Goal: Task Accomplishment & Management: Use online tool/utility

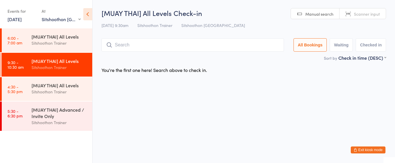
select select "2"
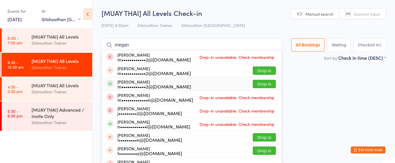
type input "megan"
click at [259, 85] on button "Drop in" at bounding box center [264, 84] width 23 height 8
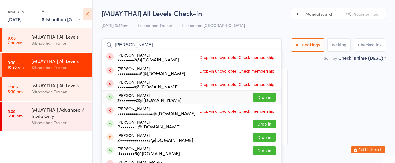
type input "[PERSON_NAME]"
click at [261, 99] on button "Drop in" at bounding box center [264, 97] width 23 height 8
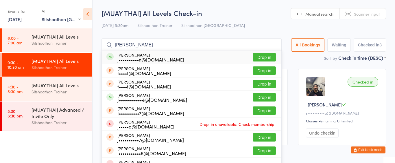
type input "[PERSON_NAME]"
click at [267, 55] on button "Drop in" at bounding box center [264, 57] width 23 height 8
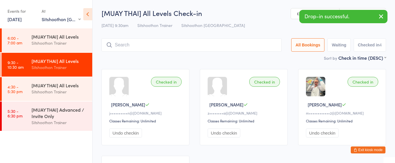
type input "o"
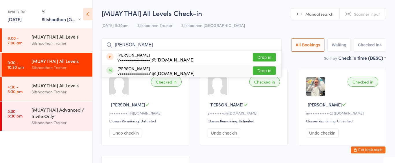
type input "[PERSON_NAME]"
click at [263, 68] on button "Drop in" at bounding box center [264, 70] width 23 height 8
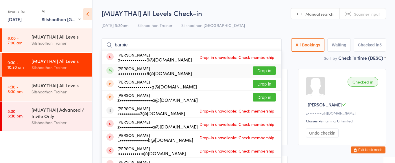
type input "barbie"
click at [267, 71] on button "Drop in" at bounding box center [264, 70] width 23 height 8
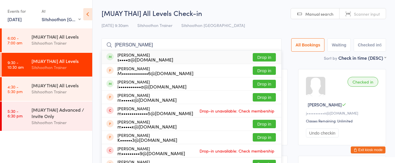
type input "[PERSON_NAME]"
click at [265, 53] on button "Drop in" at bounding box center [264, 57] width 23 height 8
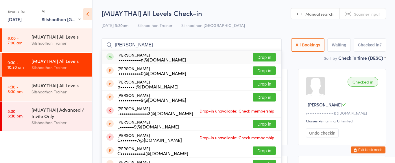
type input "[PERSON_NAME]"
click at [262, 55] on button "Drop in" at bounding box center [264, 57] width 23 height 8
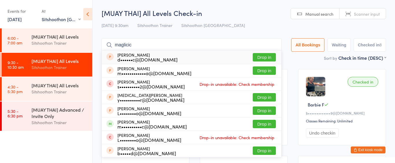
type input "maglicic"
click at [269, 61] on button "Drop in" at bounding box center [264, 57] width 23 height 8
